Goal: Task Accomplishment & Management: Use online tool/utility

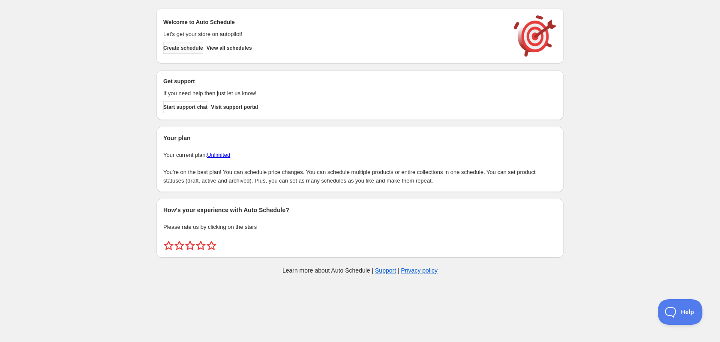
click at [195, 48] on span "Create schedule" at bounding box center [183, 48] width 40 height 7
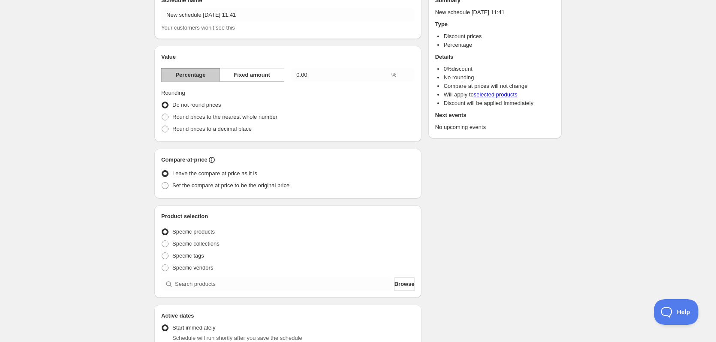
scroll to position [43, 0]
click at [226, 126] on span "Round prices to a decimal place" at bounding box center [211, 129] width 79 height 6
click at [162, 126] on input "Round prices to a decimal place" at bounding box center [162, 126] width 0 height 0
radio input "true"
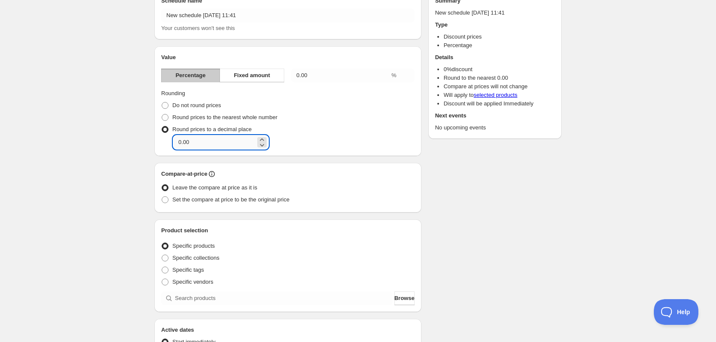
click at [227, 137] on input "0.00" at bounding box center [214, 142] width 82 height 14
type input "0.95"
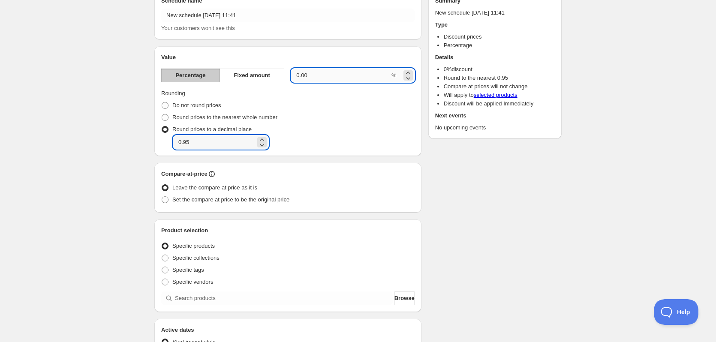
click at [297, 72] on input "0.00" at bounding box center [340, 76] width 99 height 14
type input "20.00"
click at [109, 97] on div "New schedule [DATE] 11:41. This page is ready New schedule [DATE] 11:41 Duplica…" at bounding box center [358, 281] width 716 height 648
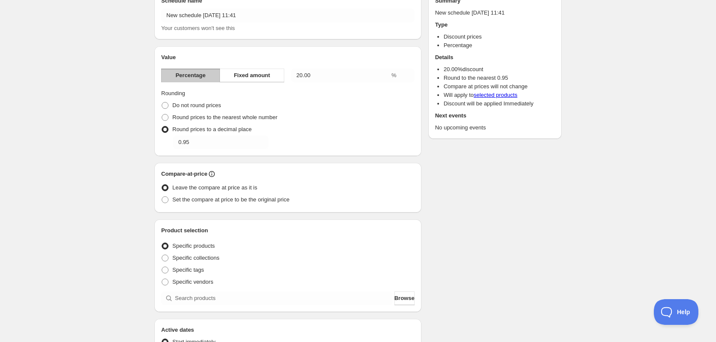
scroll to position [0, 0]
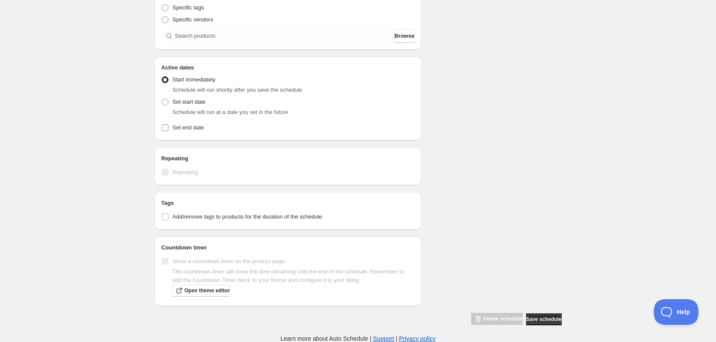
click at [190, 127] on span "Set end date" at bounding box center [188, 127] width 32 height 6
click at [168, 127] on input "Set end date" at bounding box center [165, 127] width 7 height 7
checkbox input "true"
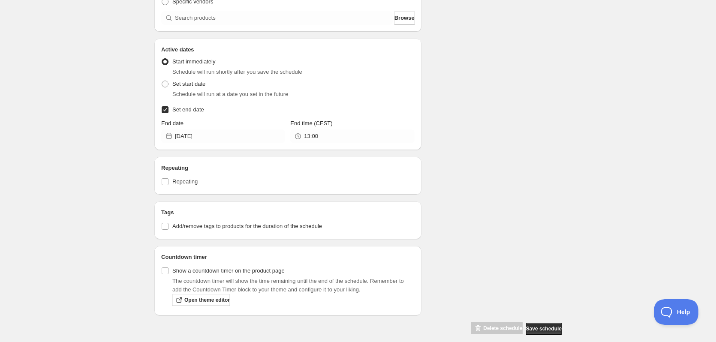
scroll to position [333, 0]
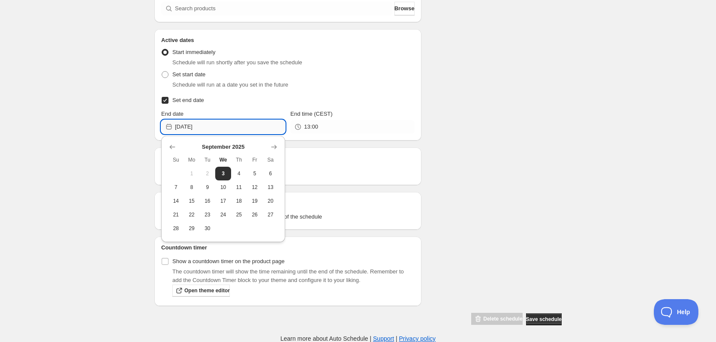
click at [209, 122] on input "[DATE]" at bounding box center [230, 127] width 110 height 14
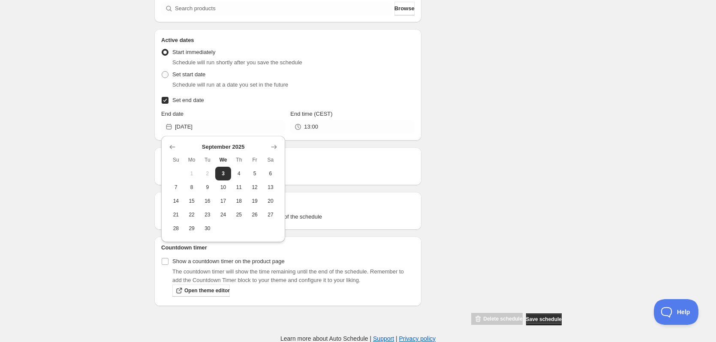
click at [237, 175] on span "4" at bounding box center [238, 173] width 9 height 7
type input "[DATE]"
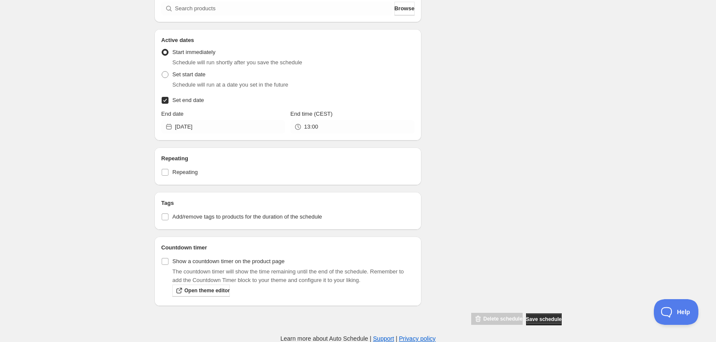
click at [130, 138] on div "New schedule [DATE] 11:41. This page is ready New schedule [DATE] 11:41 Duplica…" at bounding box center [358, 5] width 716 height 676
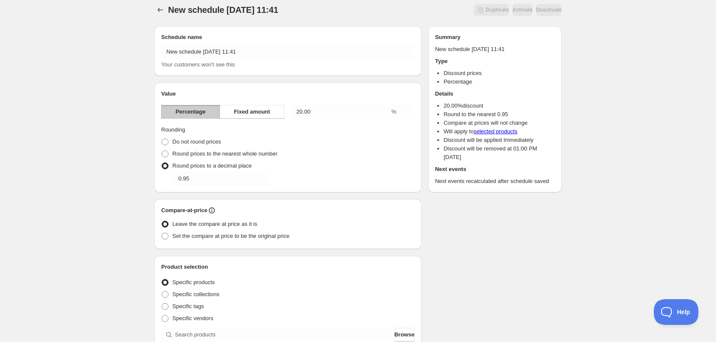
scroll to position [0, 0]
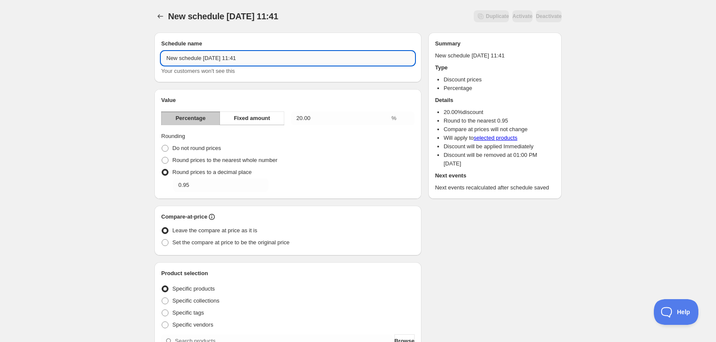
drag, startPoint x: 281, startPoint y: 57, endPoint x: 262, endPoint y: 54, distance: 18.6
click at [262, 54] on input "New schedule [DATE] 11:41" at bounding box center [287, 58] width 253 height 14
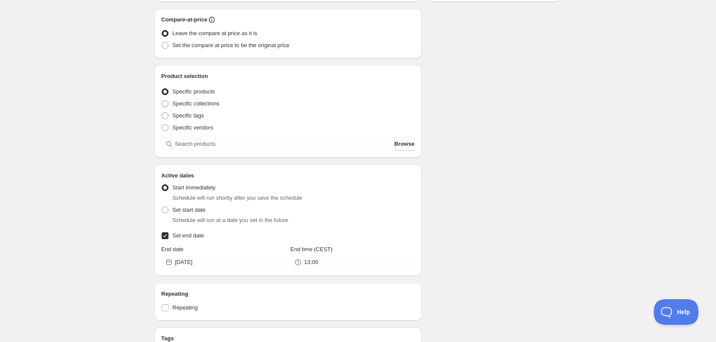
scroll to position [257, 0]
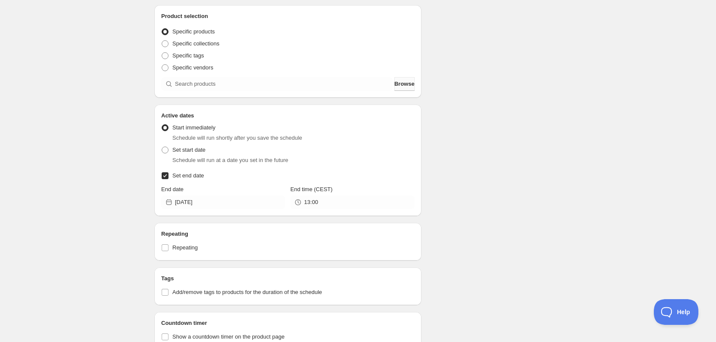
click at [395, 87] on span "Browse" at bounding box center [404, 84] width 20 height 9
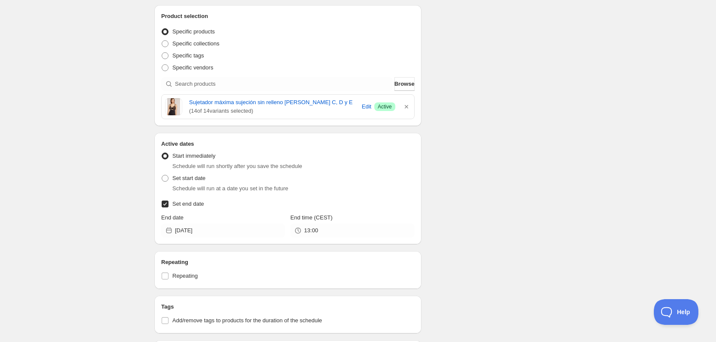
scroll to position [361, 0]
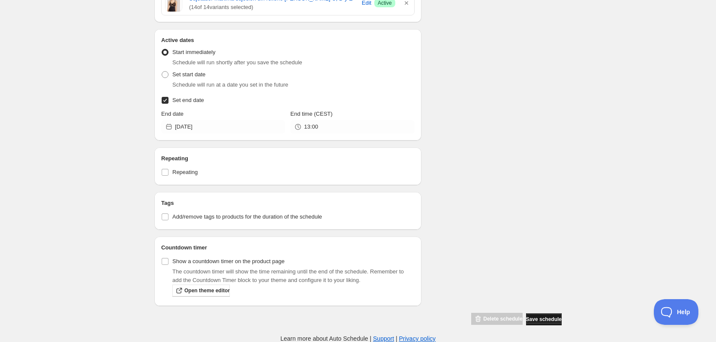
click at [550, 315] on button "Save schedule" at bounding box center [544, 319] width 36 height 12
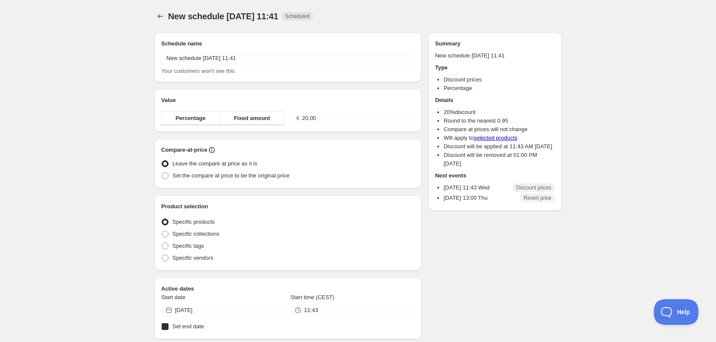
radio input "true"
checkbox input "true"
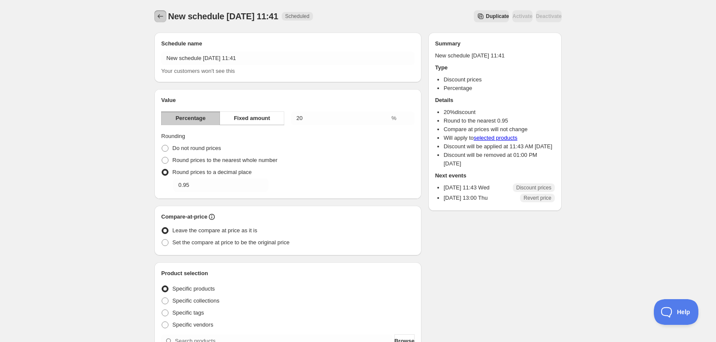
click at [162, 14] on icon "Schedules" at bounding box center [160, 16] width 9 height 9
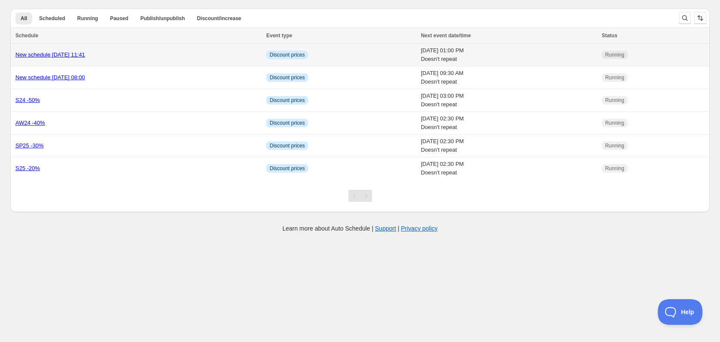
click at [83, 51] on div "New schedule [DATE] 11:41" at bounding box center [138, 55] width 246 height 9
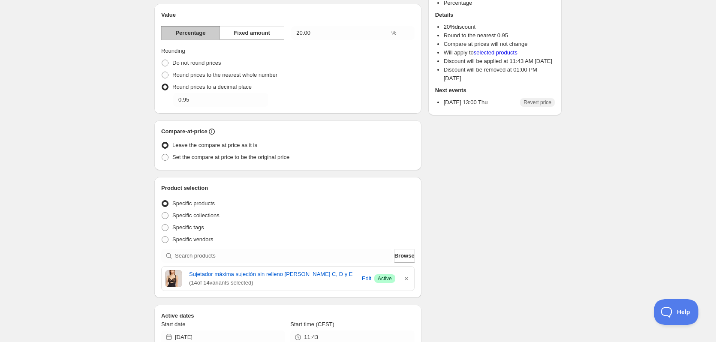
scroll to position [86, 0]
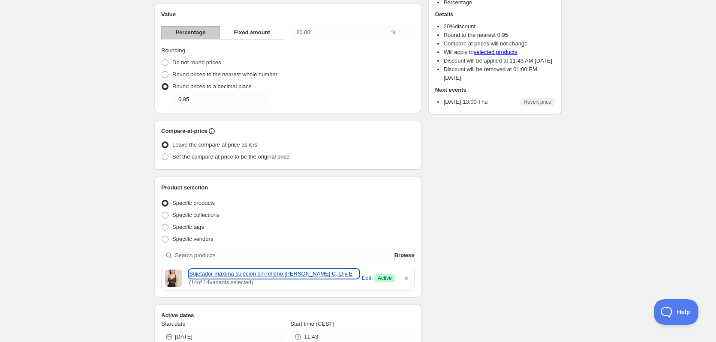
click at [274, 275] on link "Sujetador máxima sujeción sin relleno [PERSON_NAME] C, D y E" at bounding box center [274, 274] width 170 height 9
